Goal: Submit feedback/report problem: Submit feedback/report problem

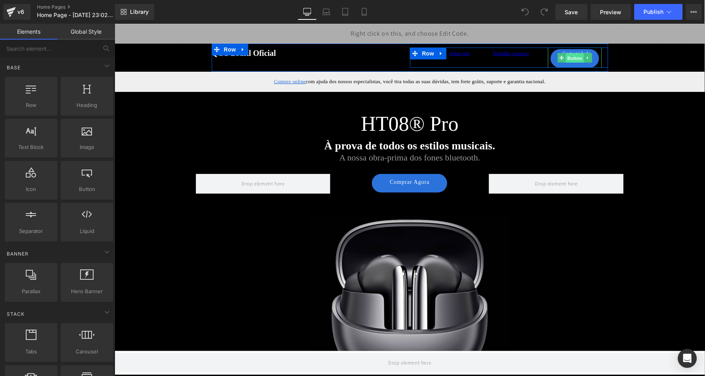
click at [572, 59] on span "Button" at bounding box center [575, 58] width 18 height 10
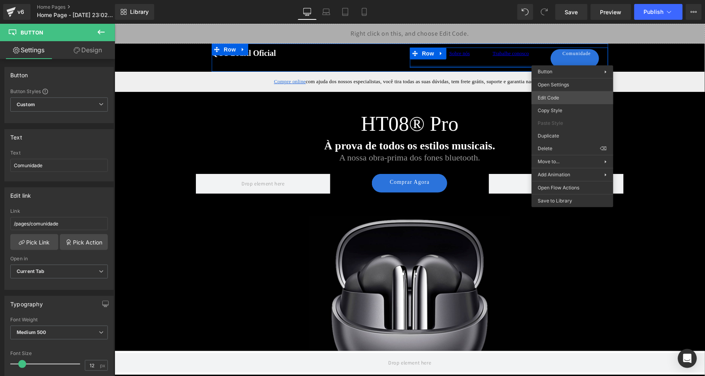
click at [553, 94] on body "Button You are previewing how the will restyle your page. You can not edit Elem…" at bounding box center [352, 188] width 705 height 376
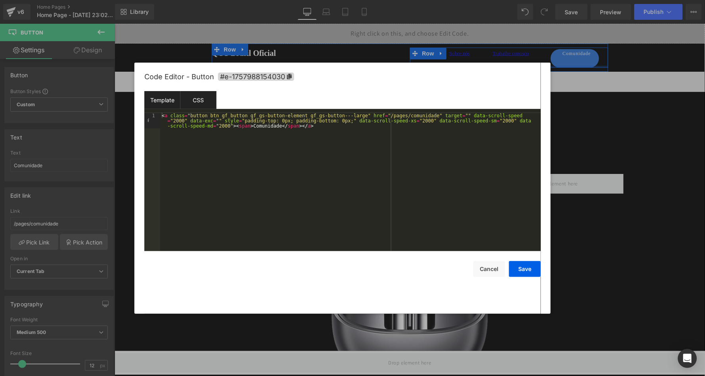
click at [205, 99] on div "CSS" at bounding box center [199, 100] width 36 height 18
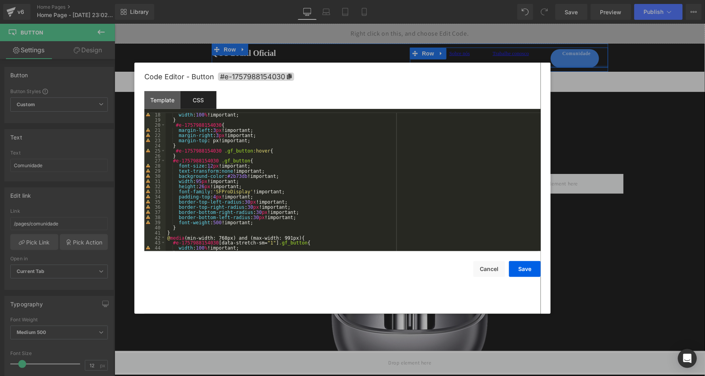
scroll to position [94, 0]
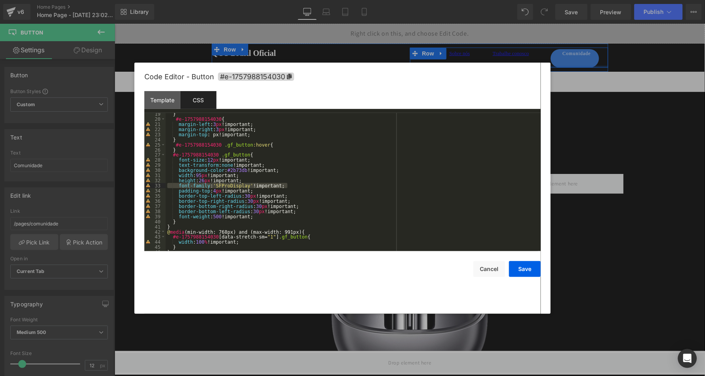
drag, startPoint x: 293, startPoint y: 184, endPoint x: 159, endPoint y: 187, distance: 133.7
click at [159, 187] on pre "19 20 21 22 23 24 25 26 27 28 29 30 31 32 33 34 35 36 37 38 39 40 41 42 43 44 4…" at bounding box center [342, 182] width 397 height 138
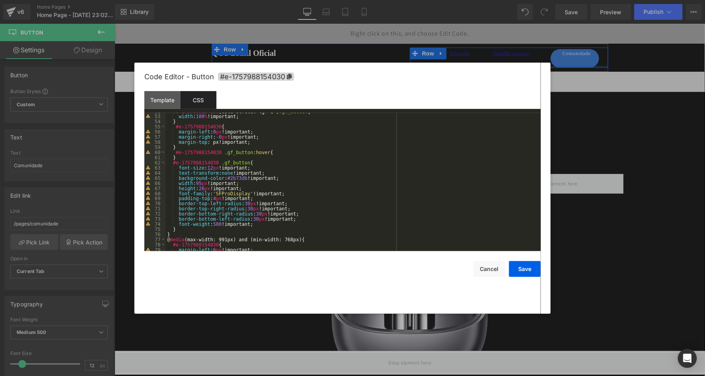
scroll to position [267, 0]
drag, startPoint x: 289, startPoint y: 190, endPoint x: 142, endPoint y: 191, distance: 146.8
click at [142, 191] on div "Code Editor - Button #e-1757988154030 Template CSS 1 < a class = "button btn gf…" at bounding box center [342, 189] width 417 height 252
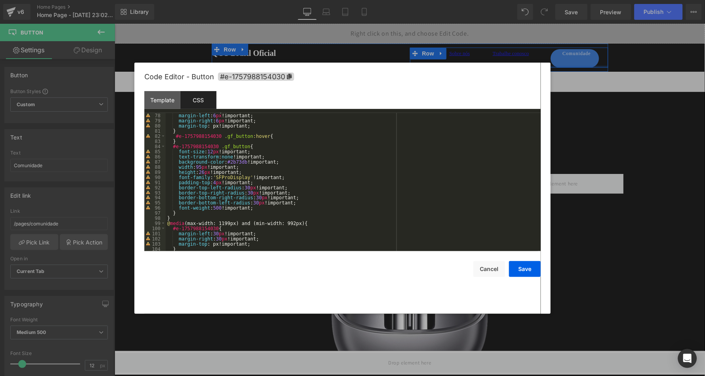
scroll to position [389, 0]
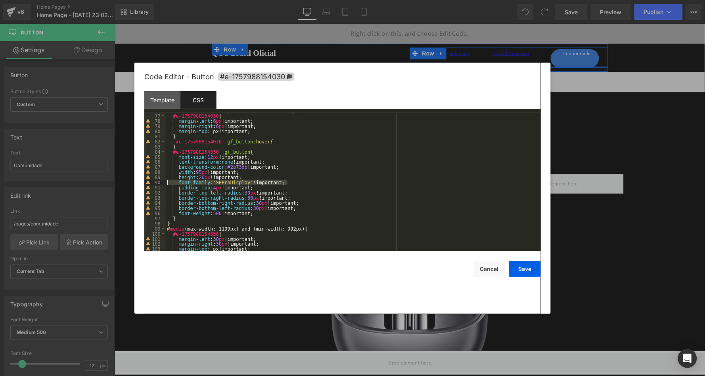
drag, startPoint x: 290, startPoint y: 181, endPoint x: 123, endPoint y: 181, distance: 166.2
click at [123, 181] on body "Button You are previewing how the will restyle your page. You can not edit Elem…" at bounding box center [352, 188] width 705 height 376
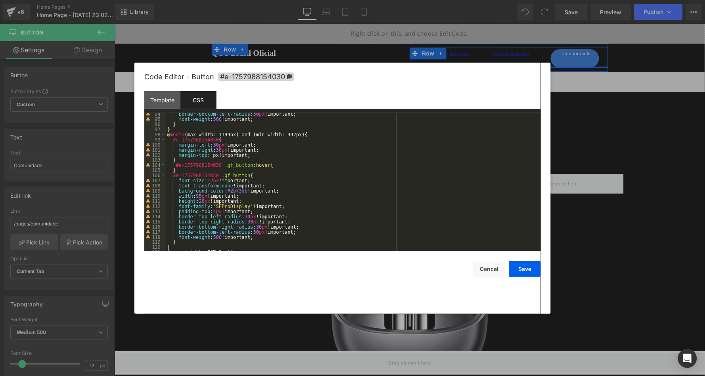
scroll to position [478, 0]
drag, startPoint x: 290, startPoint y: 204, endPoint x: 138, endPoint y: 204, distance: 152.7
click at [138, 204] on div "Code Editor - Button #e-1757988154030 Template CSS 1 < a class = "button btn gf…" at bounding box center [342, 189] width 417 height 252
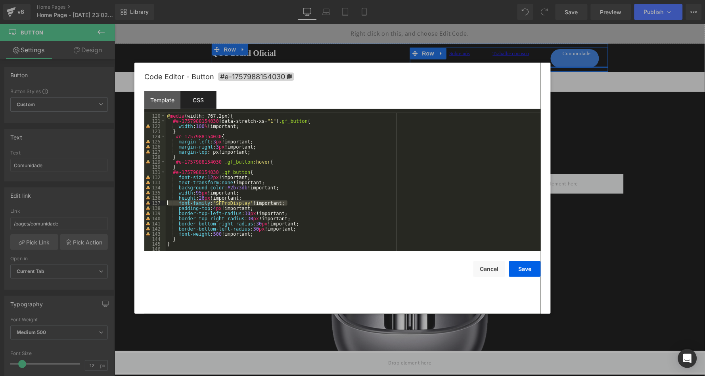
drag, startPoint x: 294, startPoint y: 202, endPoint x: 140, endPoint y: 202, distance: 154.7
click at [140, 202] on div "Code Editor - Button #e-1757988154030 Template CSS 1 < a class = "button btn gf…" at bounding box center [342, 189] width 417 height 252
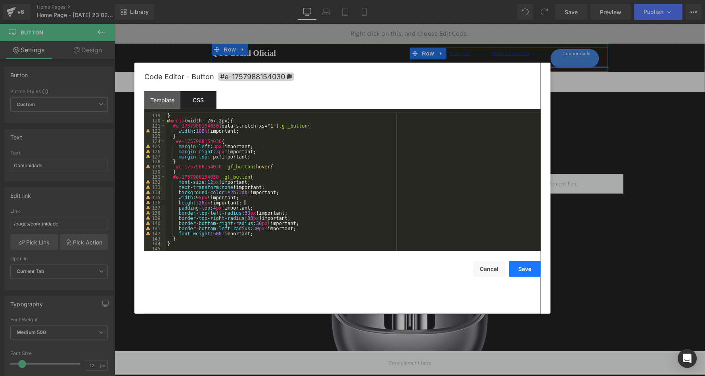
click at [526, 267] on button "Save" at bounding box center [525, 269] width 32 height 16
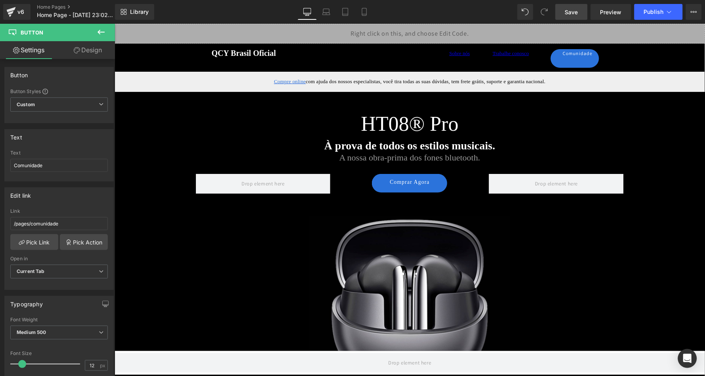
click at [583, 12] on link "Save" at bounding box center [572, 12] width 32 height 16
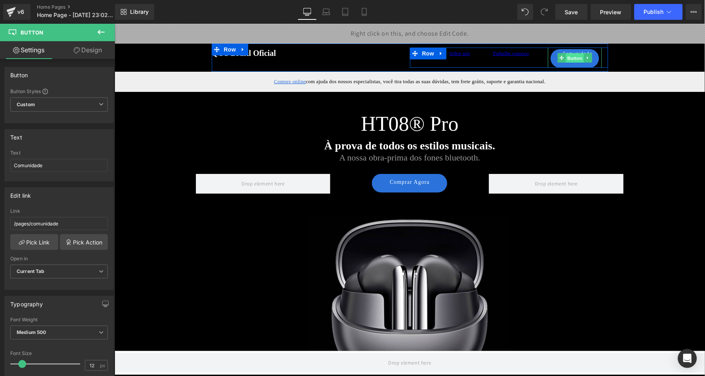
click at [574, 58] on span "Button" at bounding box center [575, 58] width 18 height 10
click at [523, 58] on div "Sobre nós Text Block Trabalhe conosco Text Block Comunidade Button Row" at bounding box center [509, 57] width 198 height 20
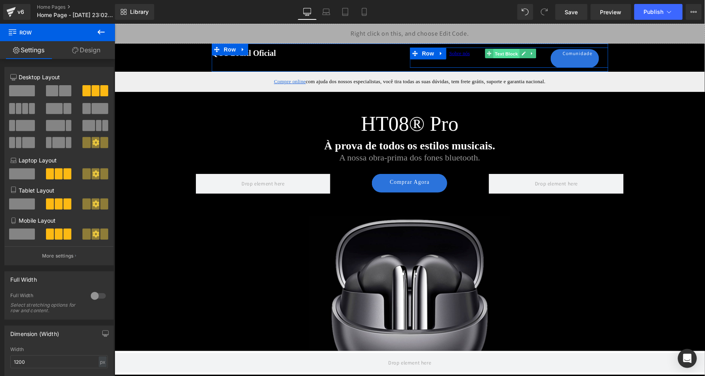
click at [504, 52] on span "Text Block" at bounding box center [507, 54] width 26 height 10
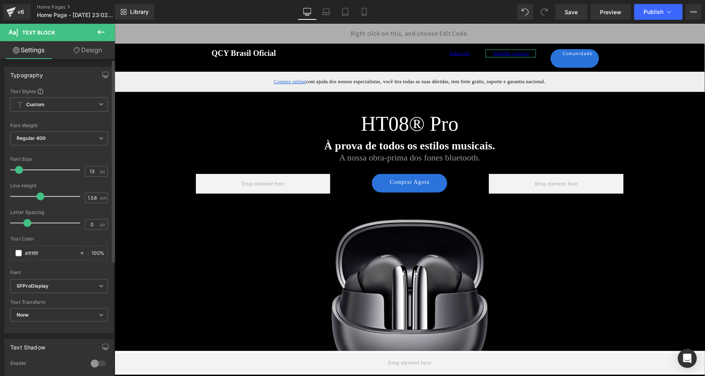
click at [38, 197] on span at bounding box center [40, 197] width 8 height 8
click at [90, 49] on link "Design" at bounding box center [88, 50] width 58 height 18
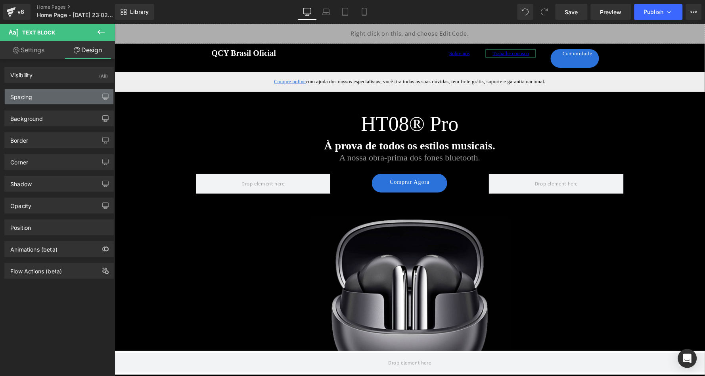
click at [78, 94] on div "Spacing" at bounding box center [59, 96] width 109 height 15
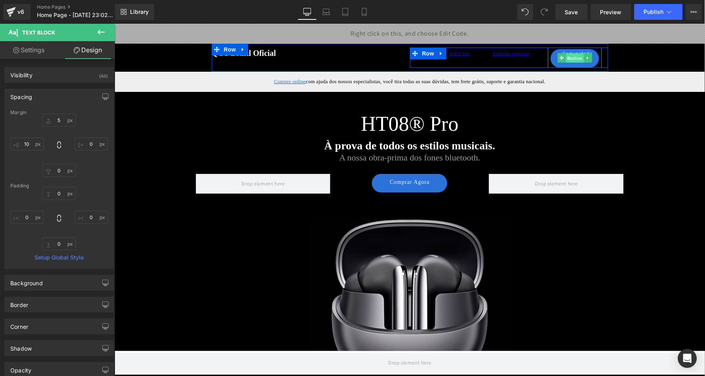
click at [571, 57] on span "Button" at bounding box center [575, 58] width 18 height 10
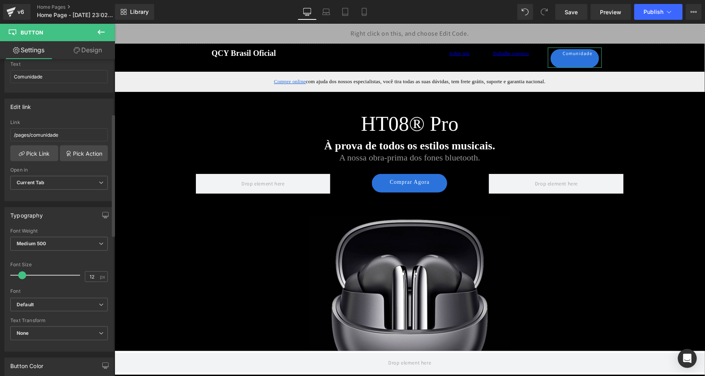
scroll to position [141, 0]
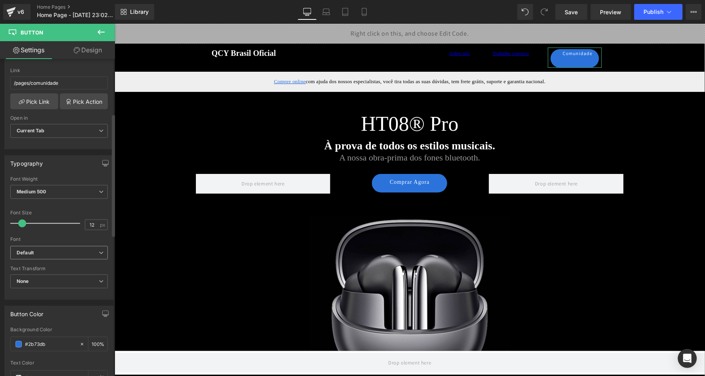
click at [72, 252] on b "Default" at bounding box center [58, 253] width 82 height 7
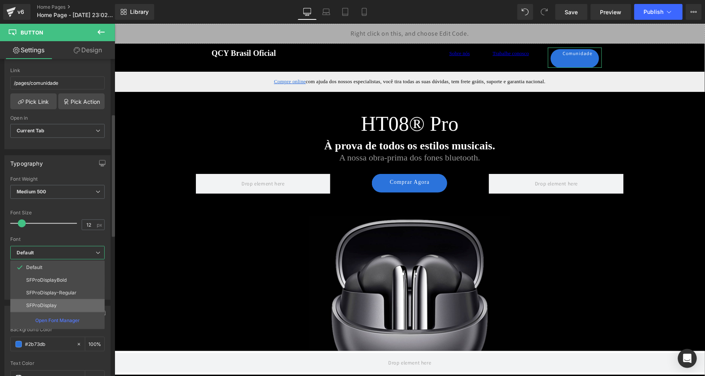
click at [67, 300] on li "SFProDisplay" at bounding box center [57, 306] width 94 height 13
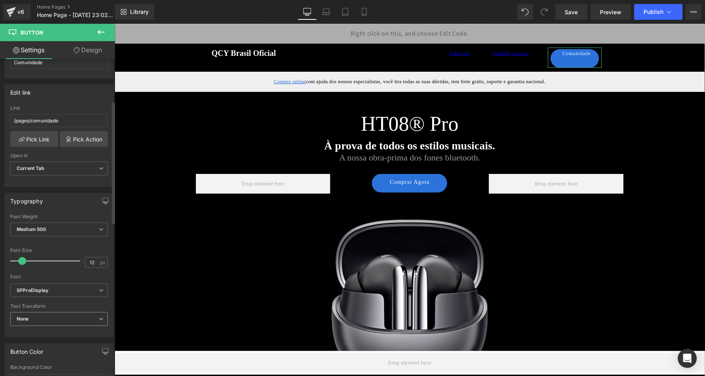
scroll to position [87, 0]
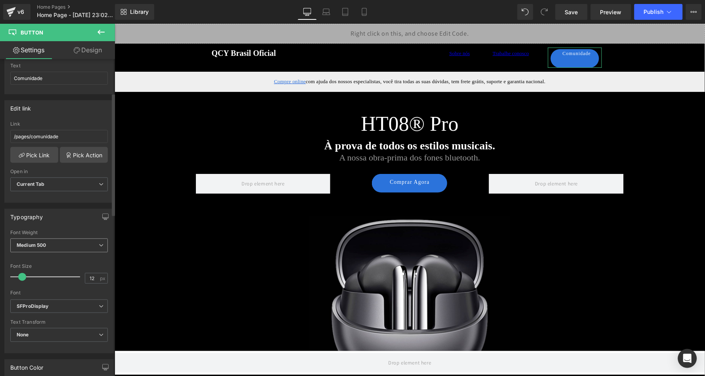
click at [75, 248] on span "Medium 500" at bounding box center [59, 246] width 98 height 14
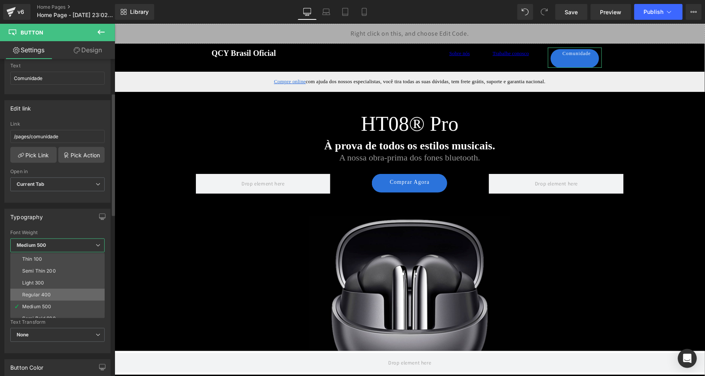
click at [69, 290] on li "Regular 400" at bounding box center [59, 295] width 98 height 12
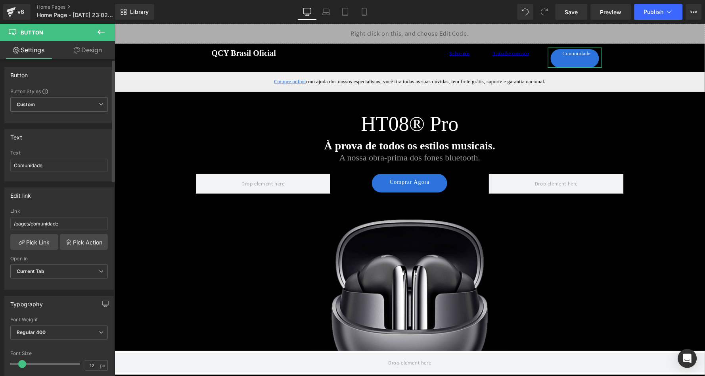
scroll to position [0, 0]
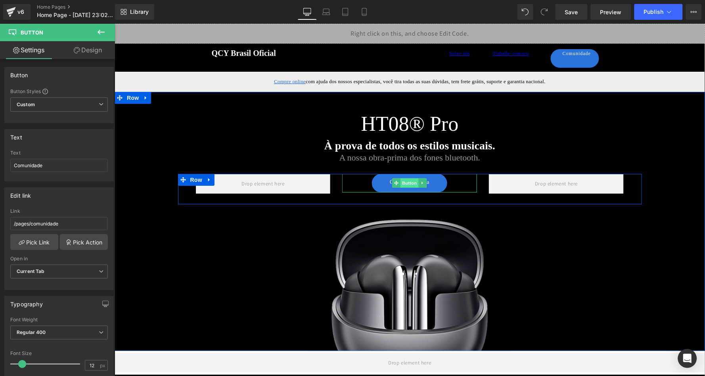
click at [404, 186] on span "Button" at bounding box center [410, 183] width 18 height 10
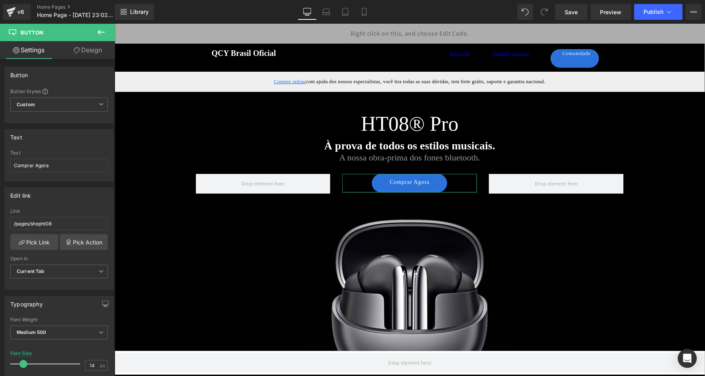
click at [96, 51] on link "Design" at bounding box center [88, 50] width 58 height 18
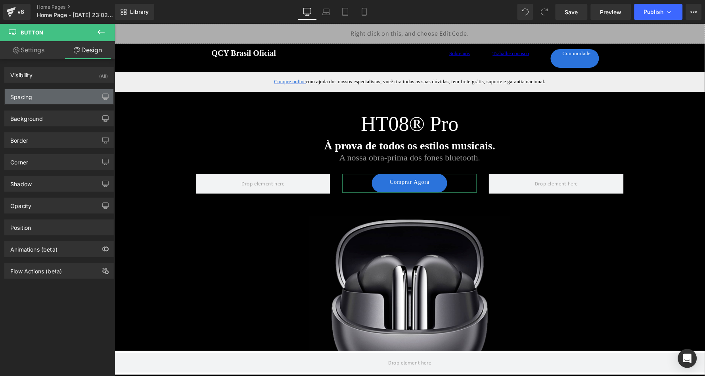
click at [54, 93] on div "Spacing" at bounding box center [59, 96] width 109 height 15
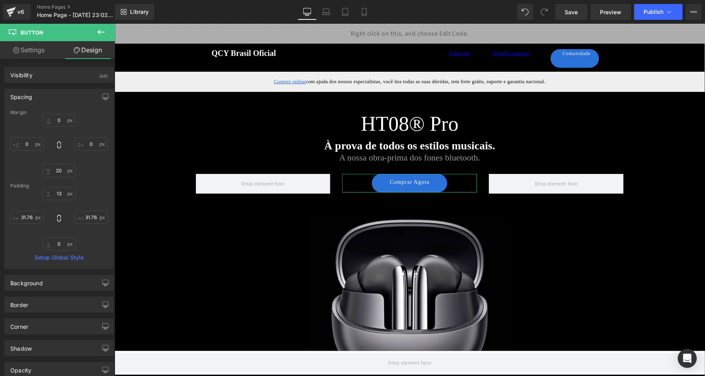
click at [65, 258] on link "Setup Global Style" at bounding box center [59, 258] width 98 height 6
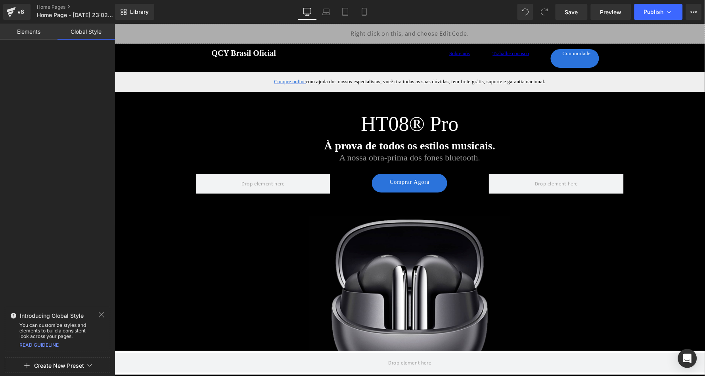
click at [26, 31] on link "Elements" at bounding box center [29, 32] width 58 height 16
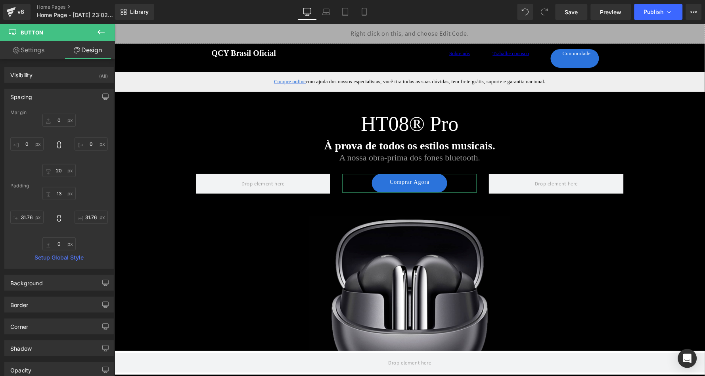
click at [42, 52] on link "Settings" at bounding box center [29, 50] width 58 height 18
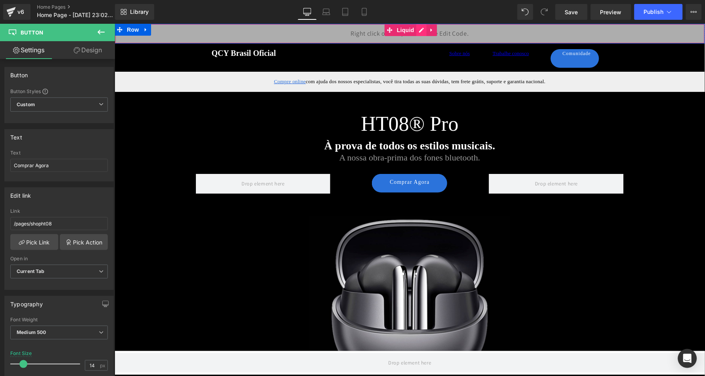
click at [419, 30] on div "Liquid" at bounding box center [409, 33] width 591 height 20
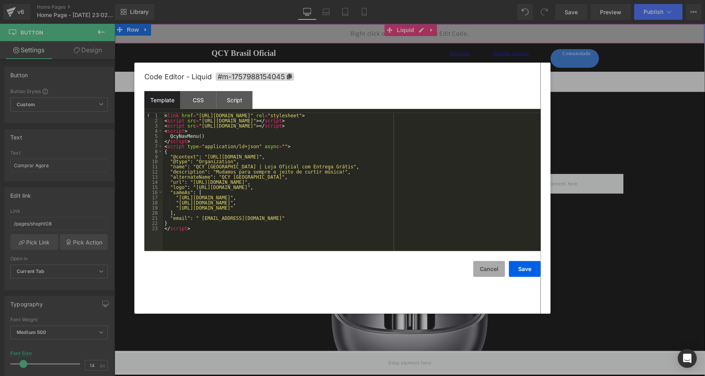
click at [484, 268] on button "Cancel" at bounding box center [490, 269] width 32 height 16
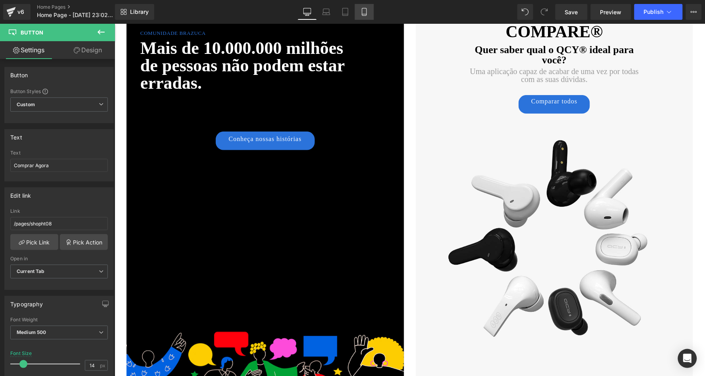
click at [356, 17] on link "Mobile" at bounding box center [364, 12] width 19 height 16
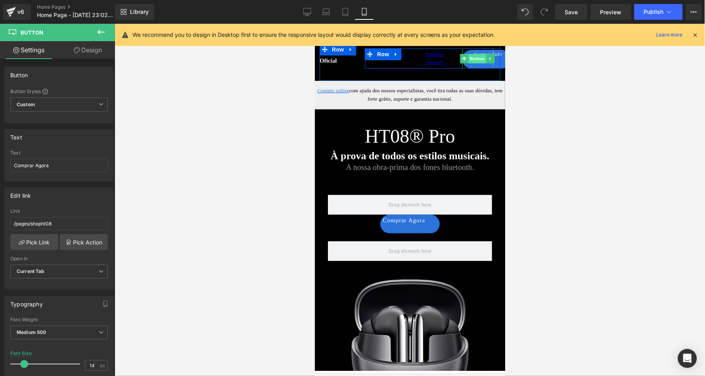
click at [477, 58] on span "Button" at bounding box center [477, 59] width 18 height 10
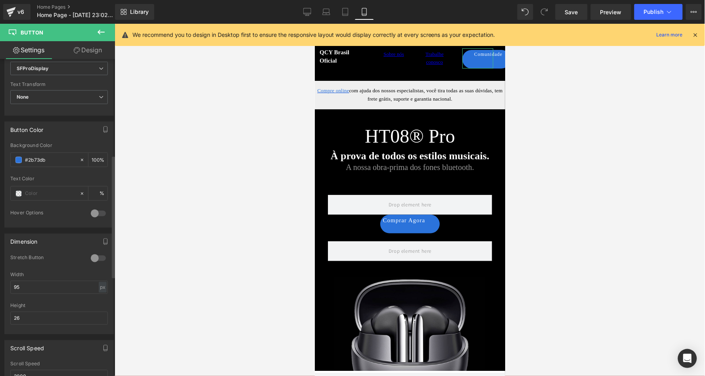
scroll to position [375, 0]
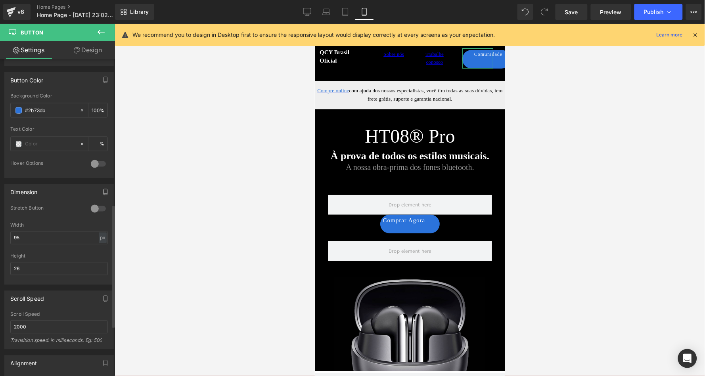
click at [102, 191] on button "button" at bounding box center [105, 192] width 13 height 15
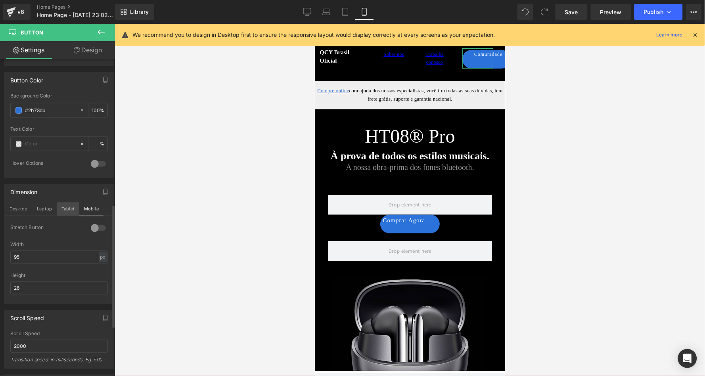
click at [64, 208] on button "Tablet" at bounding box center [68, 209] width 23 height 13
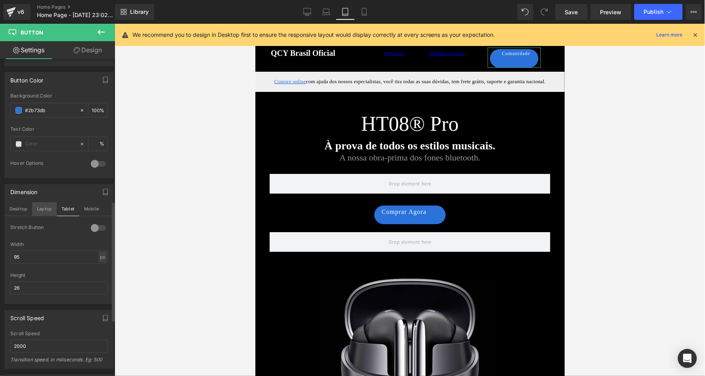
click at [46, 207] on button "Laptop" at bounding box center [44, 209] width 25 height 13
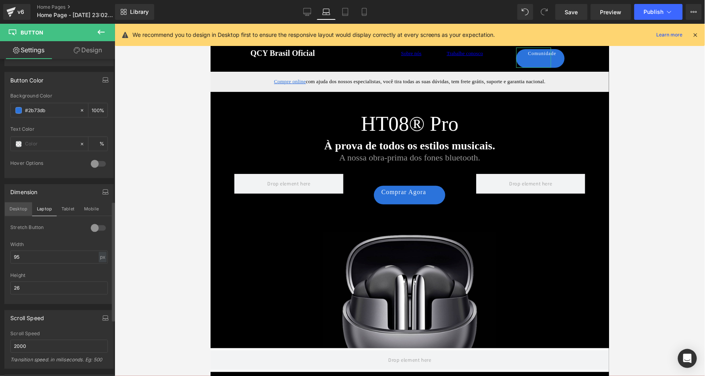
click at [12, 203] on button "Desktop" at bounding box center [18, 209] width 27 height 13
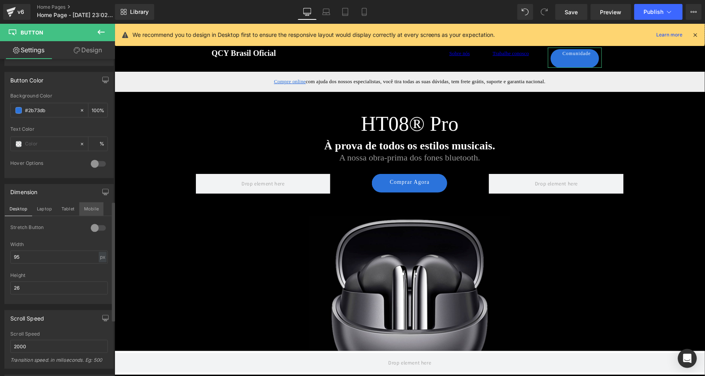
click at [90, 205] on button "Mobile" at bounding box center [91, 209] width 24 height 13
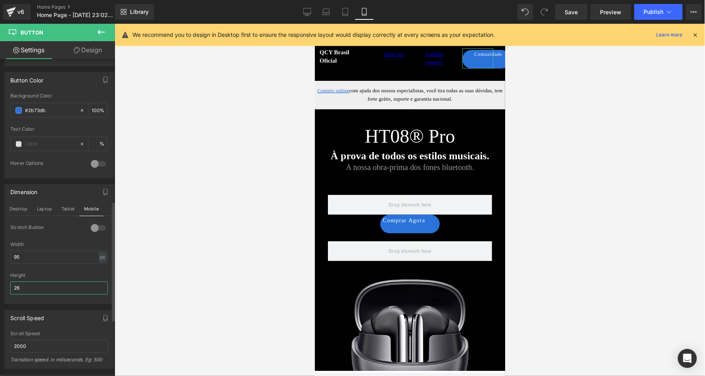
click at [55, 282] on input "26" at bounding box center [59, 288] width 98 height 13
type input "20"
click at [78, 268] on div at bounding box center [59, 270] width 98 height 5
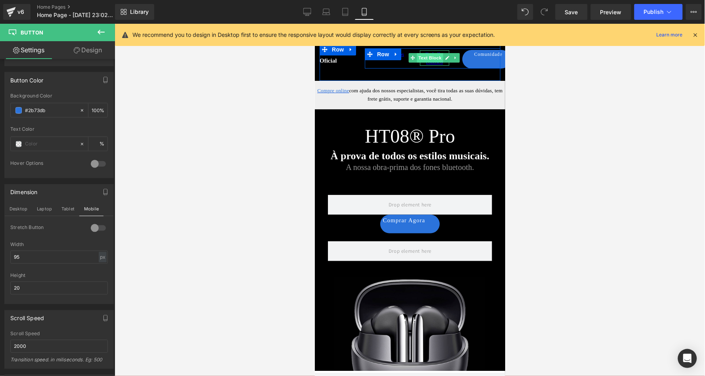
click at [430, 57] on span "Text Block" at bounding box center [430, 58] width 26 height 10
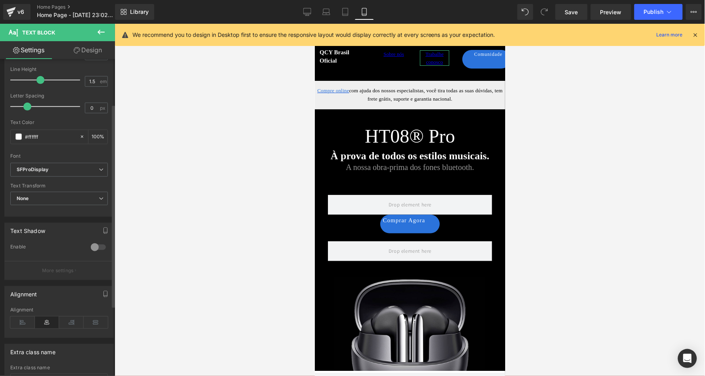
scroll to position [119, 0]
click at [308, 12] on icon at bounding box center [307, 12] width 8 height 8
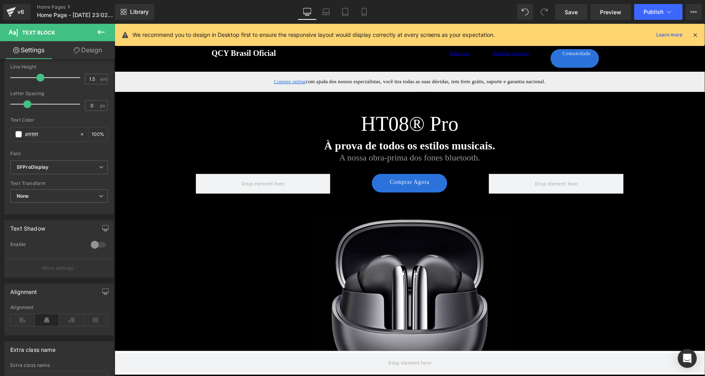
click at [698, 33] on icon at bounding box center [695, 34] width 7 height 7
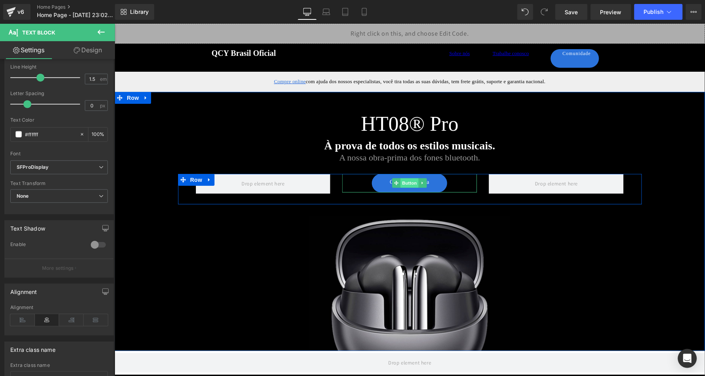
click at [405, 182] on span "Button" at bounding box center [410, 183] width 18 height 10
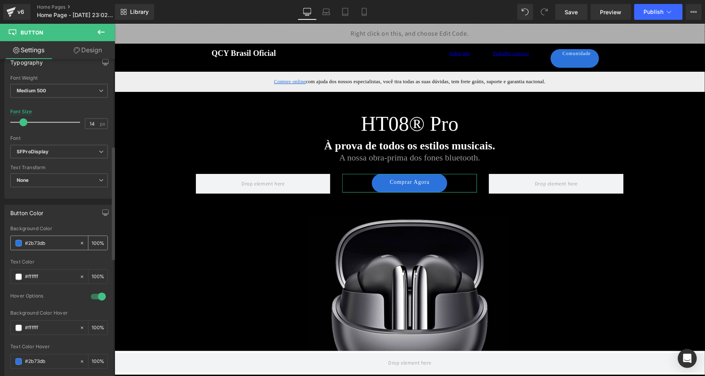
scroll to position [242, 0]
click at [67, 145] on span "SFProDisplay" at bounding box center [59, 152] width 98 height 14
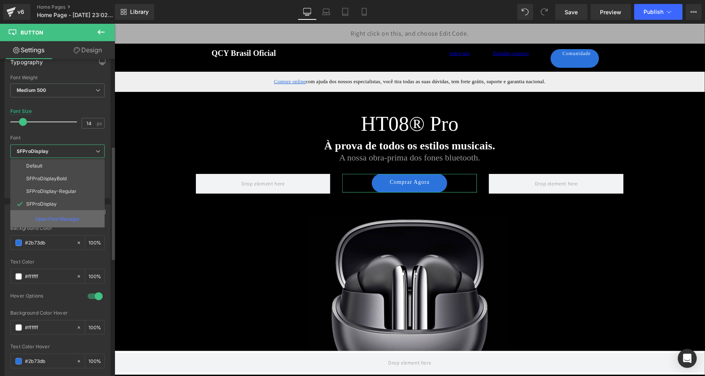
click at [55, 216] on p "Open Font Manager" at bounding box center [57, 219] width 44 height 7
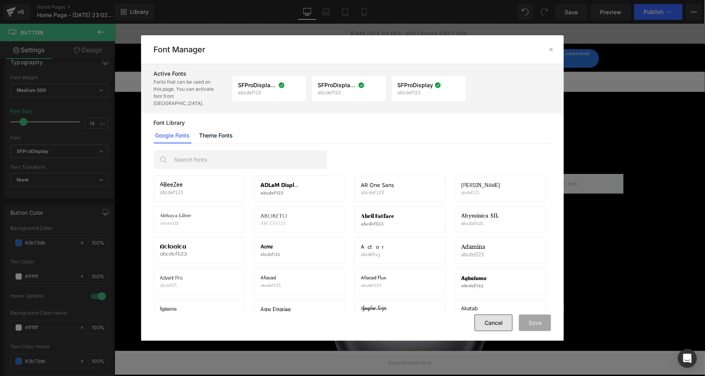
click at [491, 326] on button "Cancel" at bounding box center [494, 323] width 38 height 17
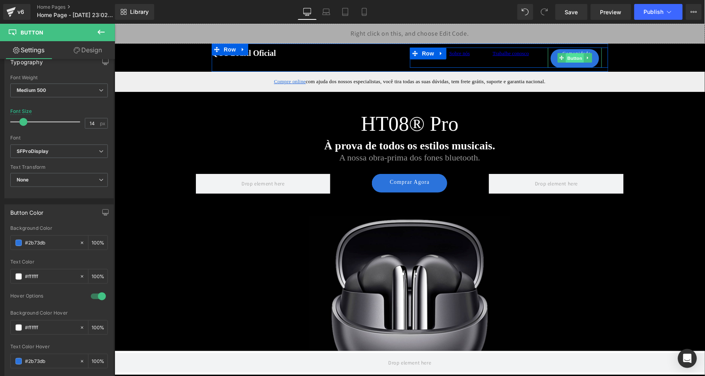
click at [576, 58] on span "Button" at bounding box center [575, 58] width 18 height 10
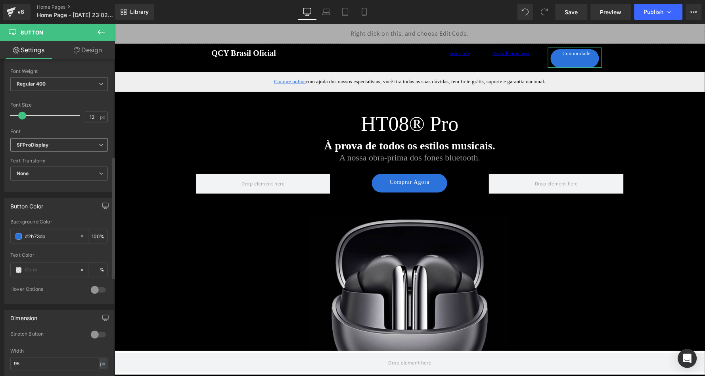
scroll to position [246, 0]
click at [52, 145] on b "SFProDisplay" at bounding box center [58, 147] width 82 height 7
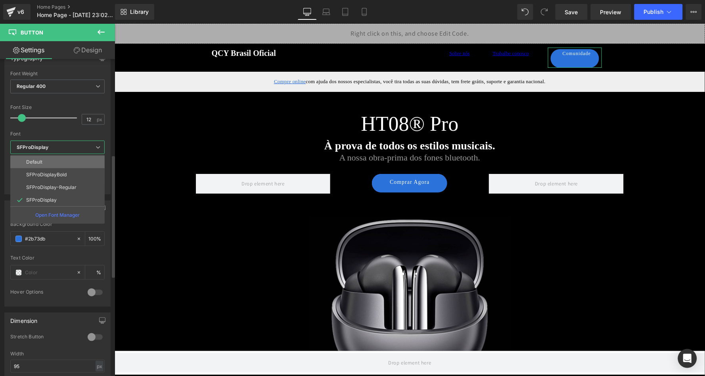
click at [52, 161] on li "Default" at bounding box center [57, 162] width 94 height 13
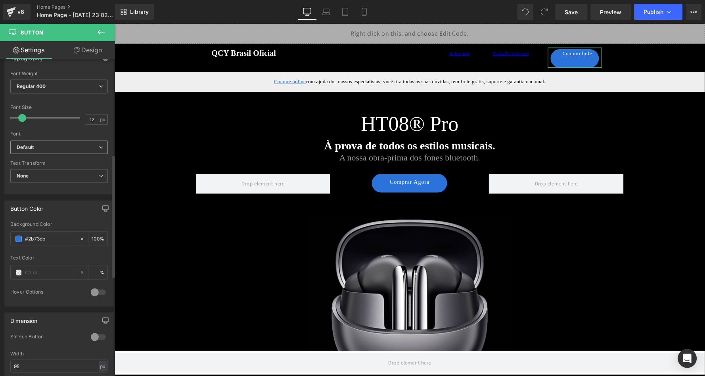
click at [64, 144] on b "Default" at bounding box center [58, 147] width 82 height 7
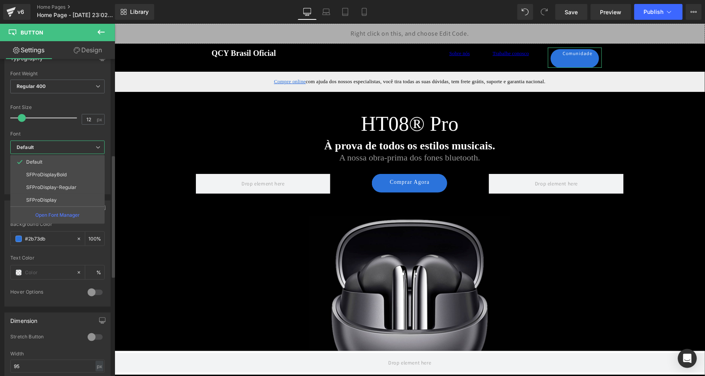
click at [64, 144] on b "Default" at bounding box center [56, 147] width 79 height 7
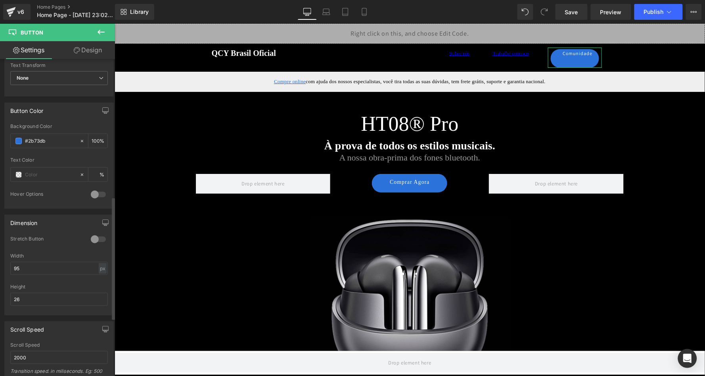
scroll to position [374, 0]
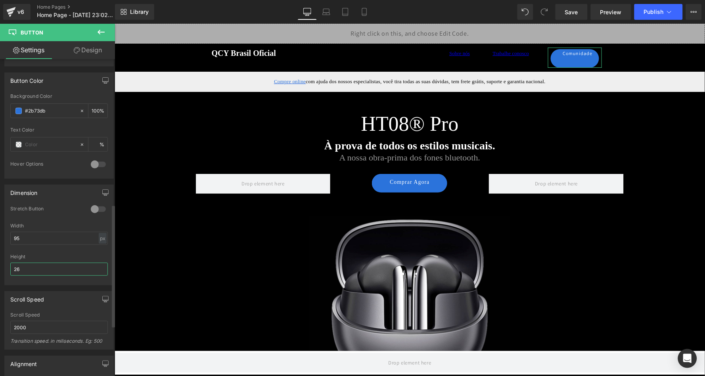
click at [44, 263] on input "26" at bounding box center [59, 269] width 98 height 13
type input "17"
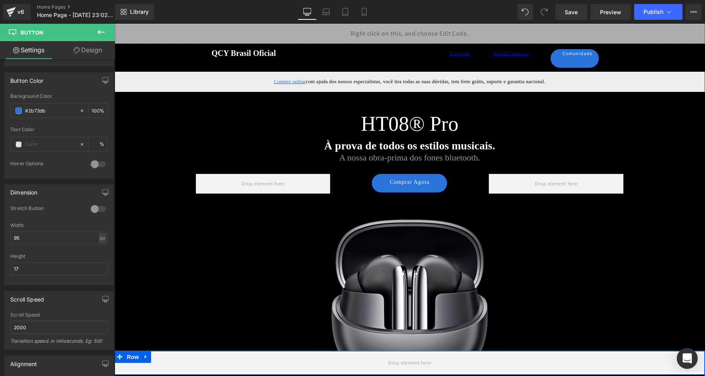
click at [688, 359] on icon "Open Intercom Messenger" at bounding box center [687, 359] width 9 height 10
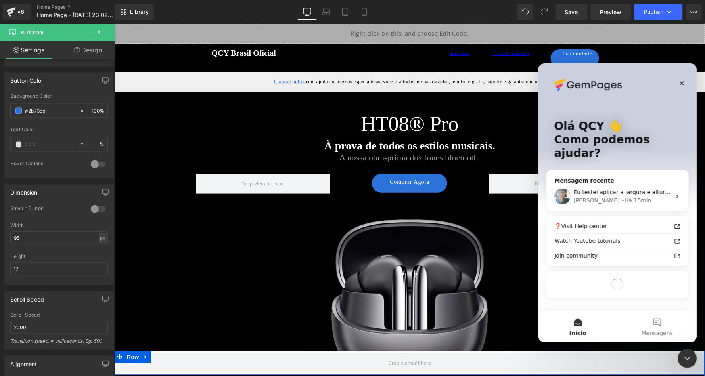
scroll to position [0, 0]
click at [588, 182] on div "Eu testei aplicar a largura e altura para este botão na minha página duplicada …" at bounding box center [618, 196] width 142 height 29
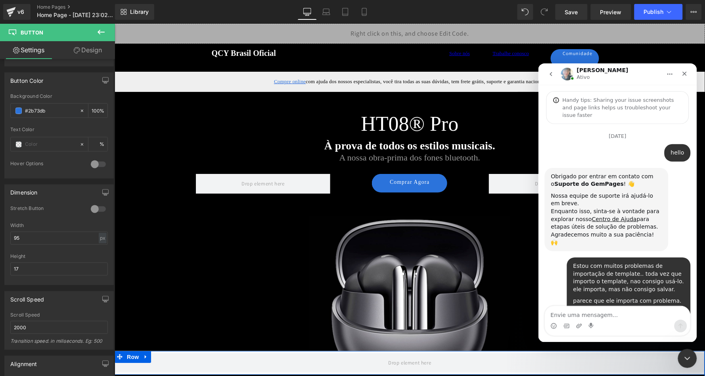
scroll to position [2064, 0]
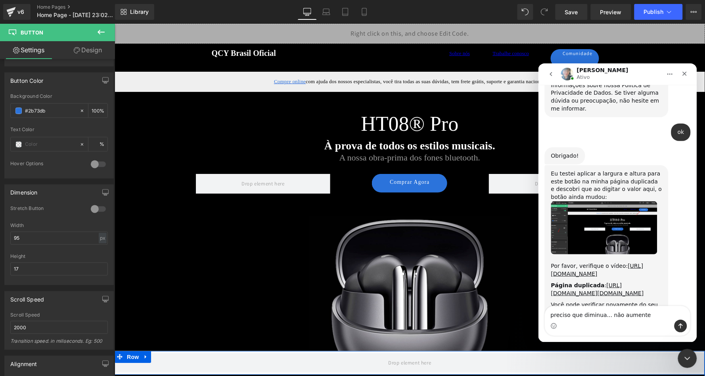
type textarea "preciso que diminua... não aumente!"
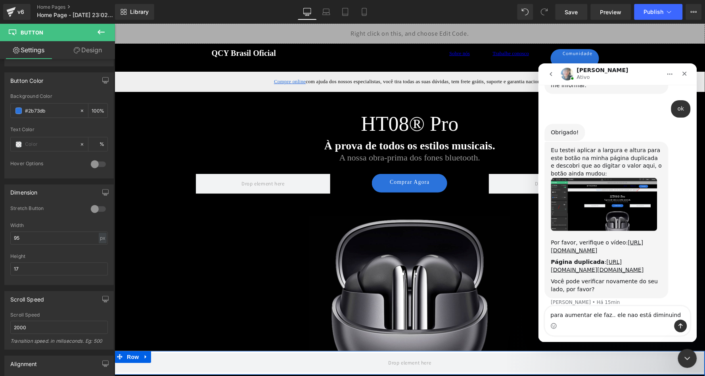
type textarea "para aumentar ele faz.. ele nao está diminuindo"
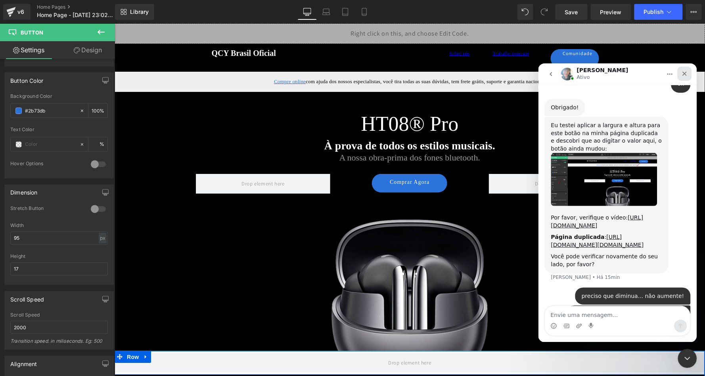
click at [685, 72] on icon "Fechar" at bounding box center [685, 73] width 6 height 6
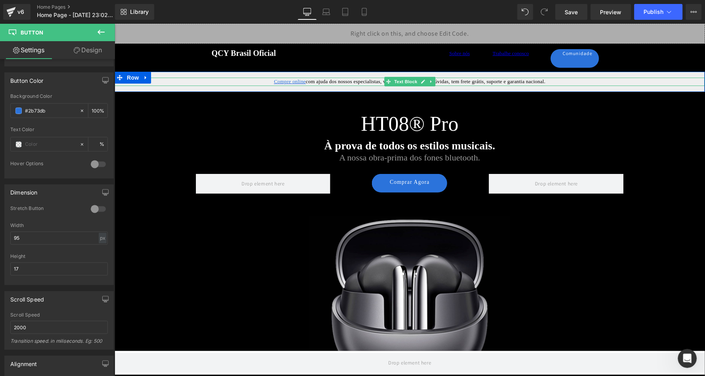
scroll to position [0, 0]
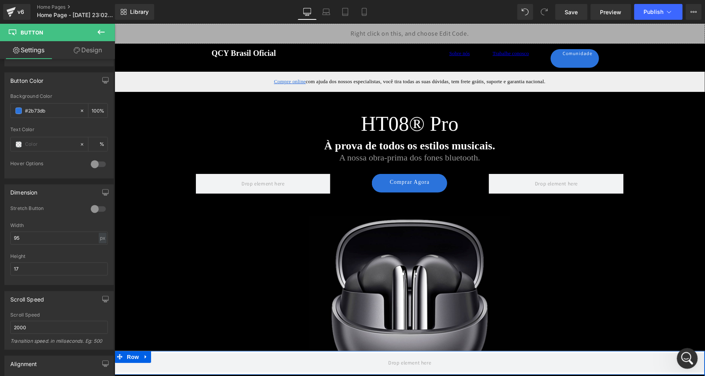
click at [688, 355] on icon "Abertura do Messenger da Intercom" at bounding box center [686, 357] width 13 height 13
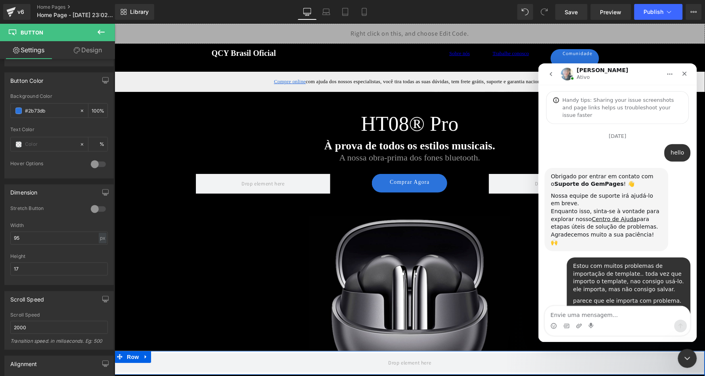
scroll to position [2112, 0]
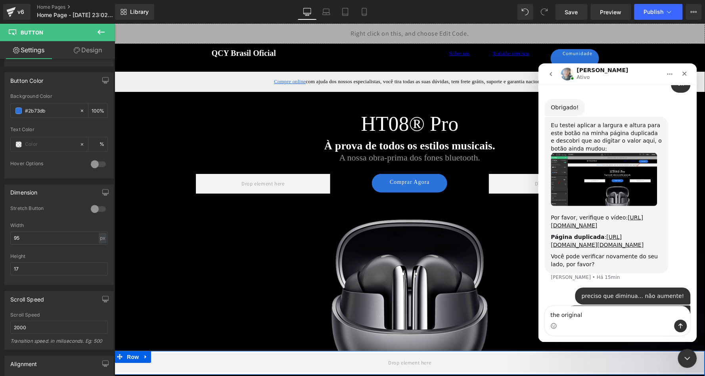
type textarea "the original:"
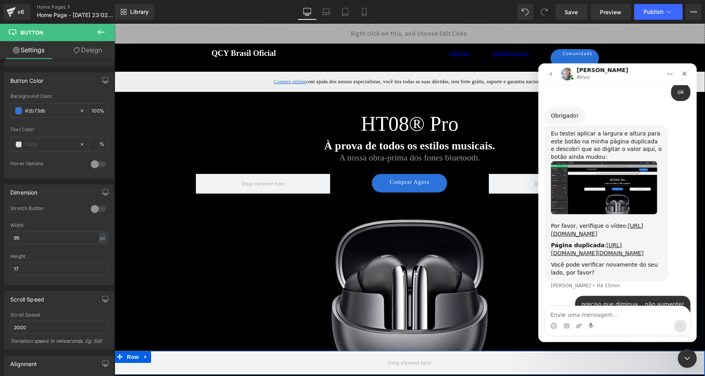
scroll to position [2130, 0]
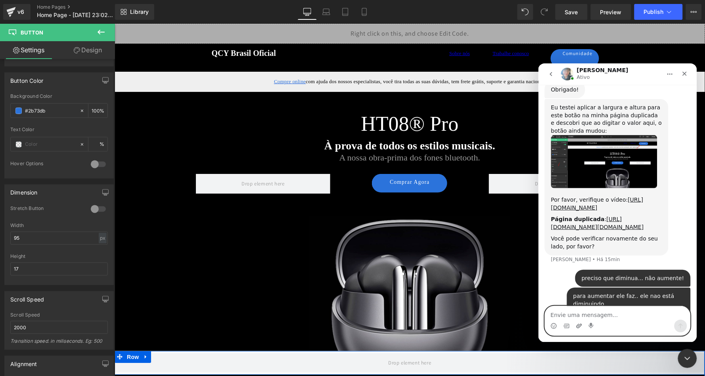
click at [579, 323] on icon "Upload do anexo" at bounding box center [579, 326] width 6 height 6
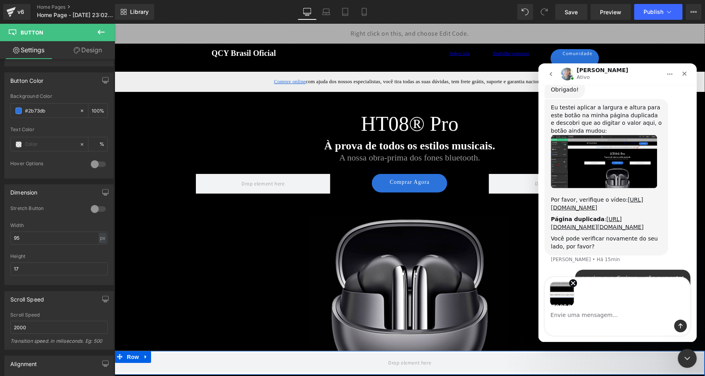
scroll to position [2159, 0]
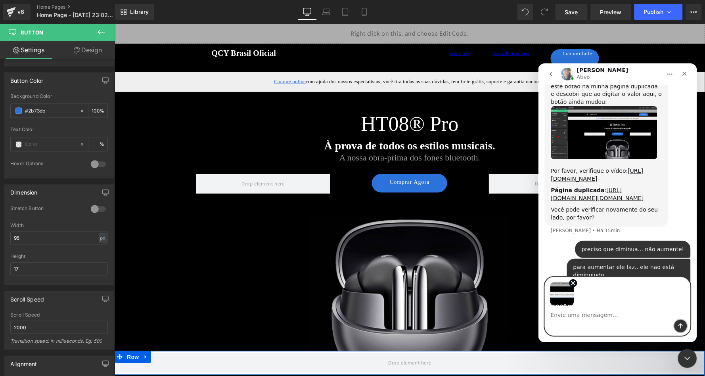
click at [682, 321] on button "Enviar uma mensagem" at bounding box center [680, 326] width 13 height 13
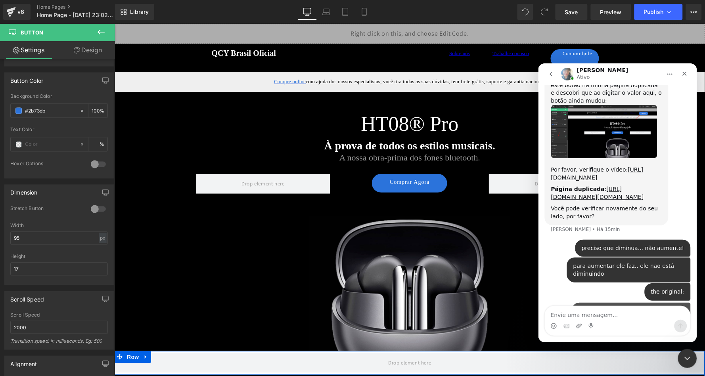
scroll to position [2161, 0]
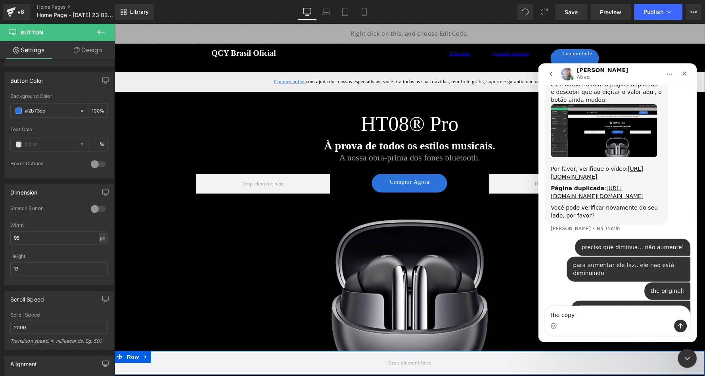
type textarea "the copy:"
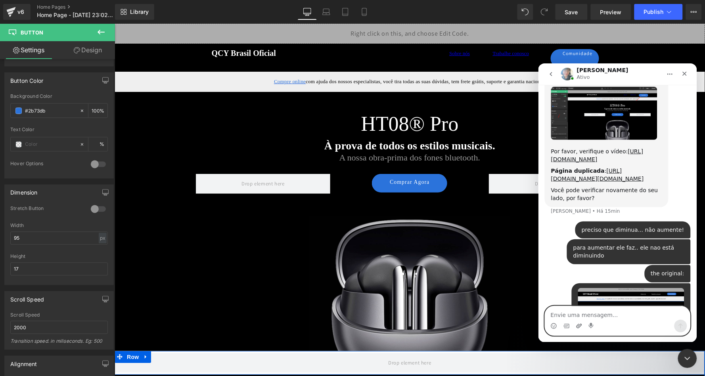
click at [577, 326] on icon "Upload do anexo" at bounding box center [579, 326] width 6 height 4
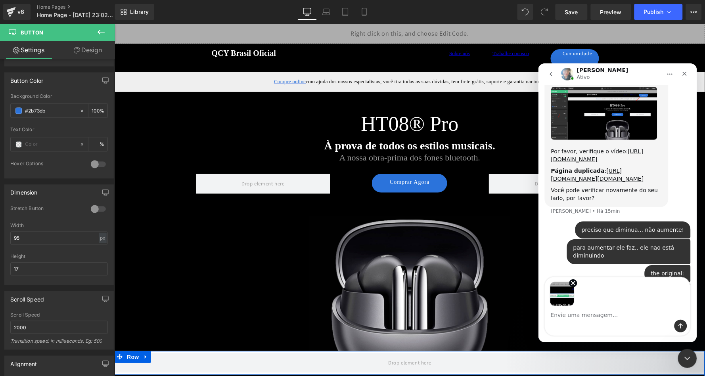
scroll to position [2207, 0]
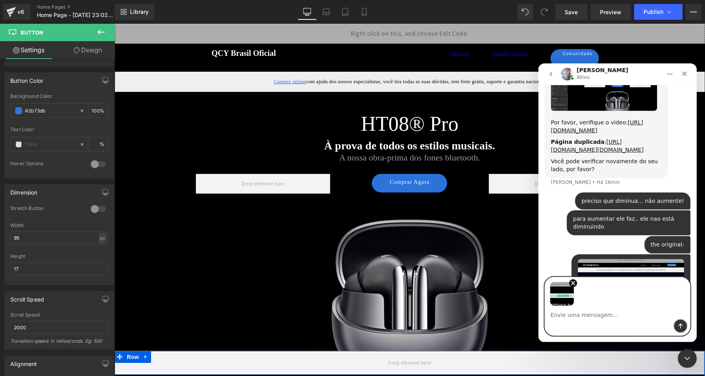
click at [682, 323] on icon "Enviar uma mensagem" at bounding box center [681, 326] width 6 height 6
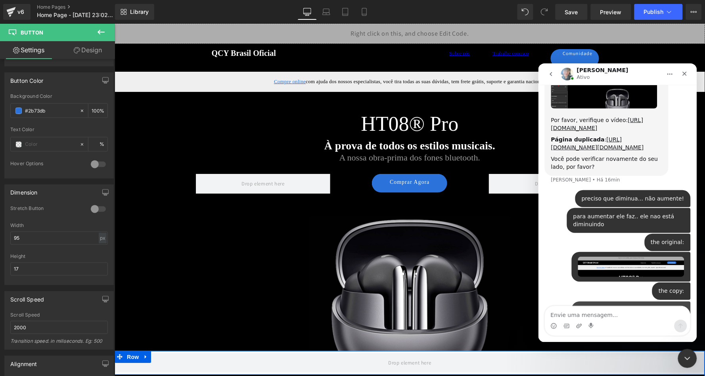
scroll to position [2210, 0]
